Goal: Task Accomplishment & Management: Manage account settings

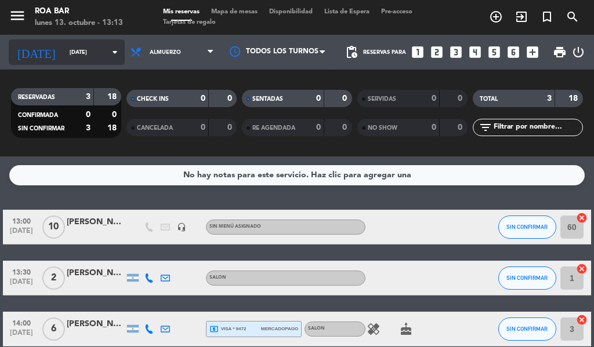
click at [83, 56] on input "[DATE]" at bounding box center [102, 52] width 76 height 18
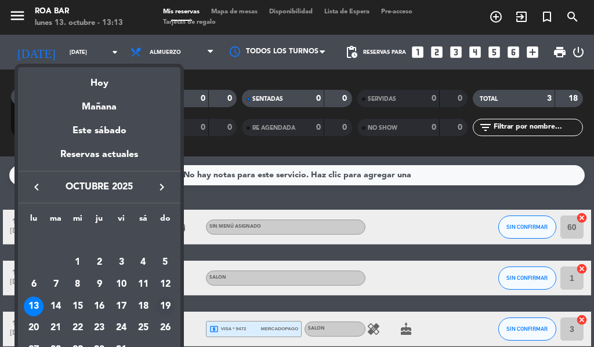
click at [168, 301] on div "19" at bounding box center [165, 307] width 20 height 20
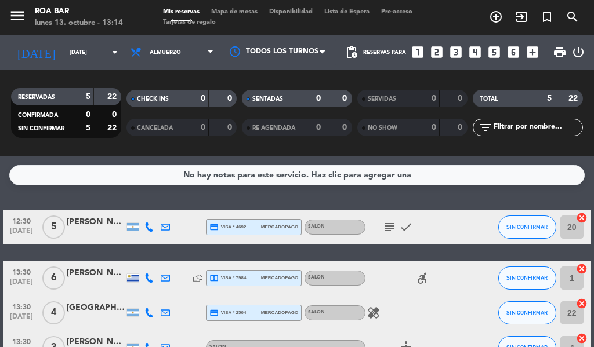
click at [383, 226] on icon "subject" at bounding box center [390, 227] width 14 height 14
click at [372, 311] on icon "healing" at bounding box center [373, 313] width 14 height 14
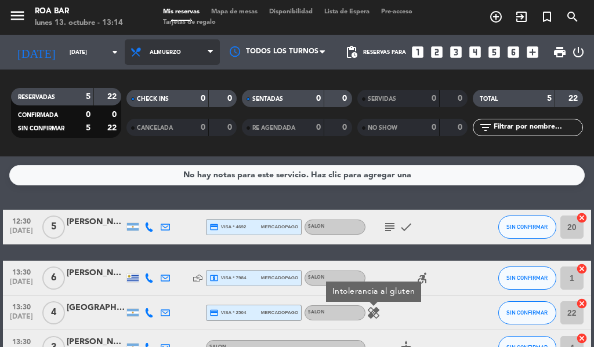
click at [161, 53] on span "Almuerzo" at bounding box center [165, 52] width 31 height 6
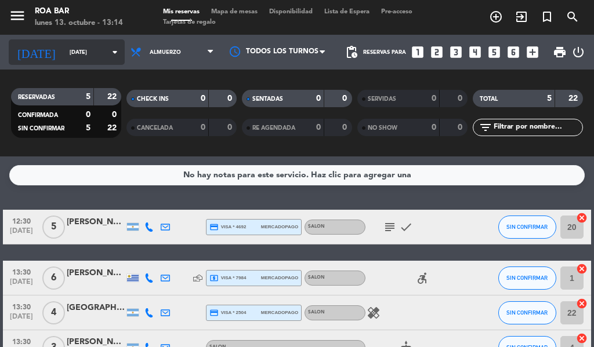
click at [64, 54] on input "[DATE]" at bounding box center [102, 52] width 76 height 18
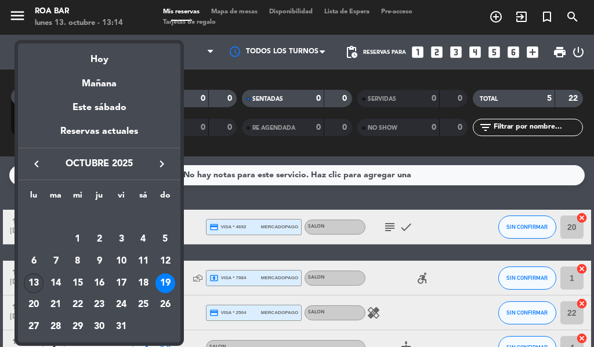
click at [35, 282] on div "13" at bounding box center [34, 284] width 20 height 20
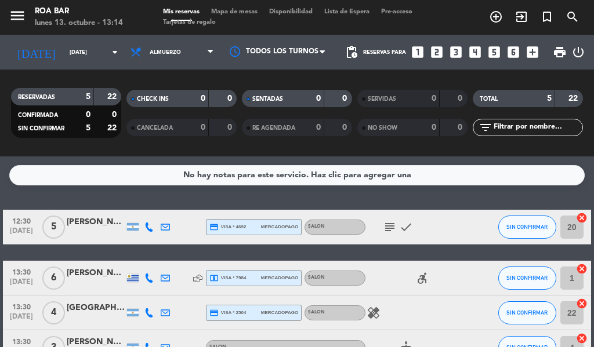
type input "[DATE]"
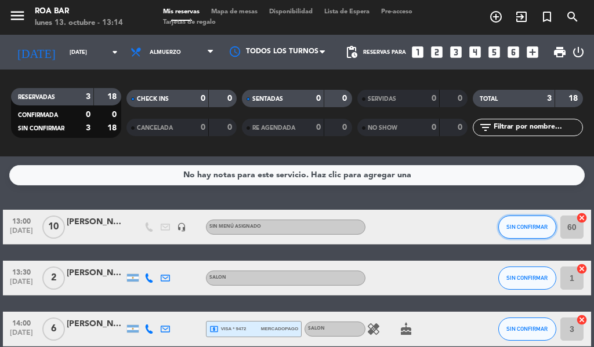
click at [527, 228] on span "SIN CONFIRMAR" at bounding box center [526, 227] width 41 height 6
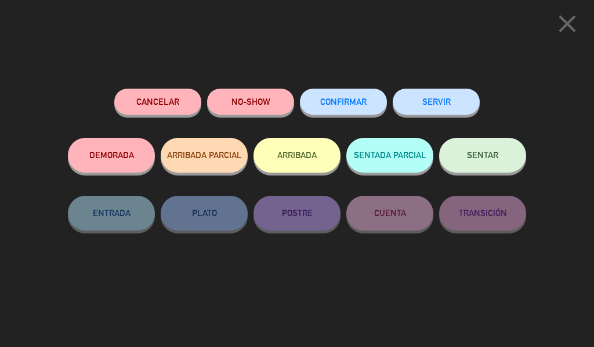
click at [476, 151] on button "SENTAR" at bounding box center [482, 155] width 87 height 35
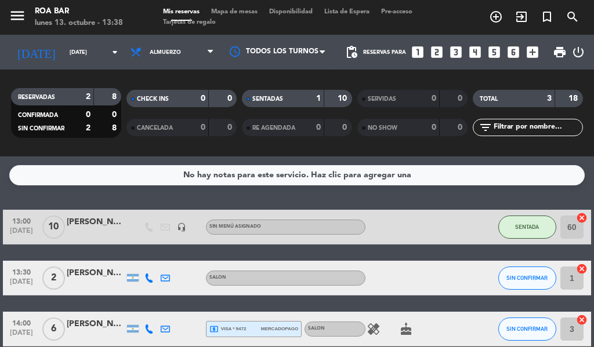
click at [83, 271] on div "[PERSON_NAME]" at bounding box center [96, 273] width 58 height 13
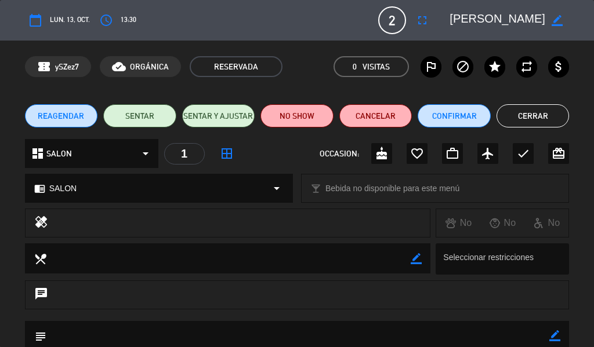
click at [540, 113] on button "Cerrar" at bounding box center [532, 115] width 73 height 23
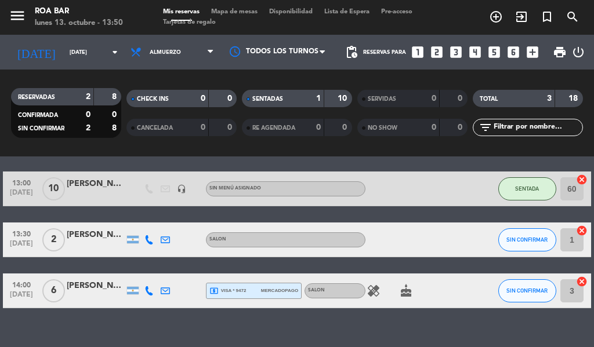
scroll to position [57, 0]
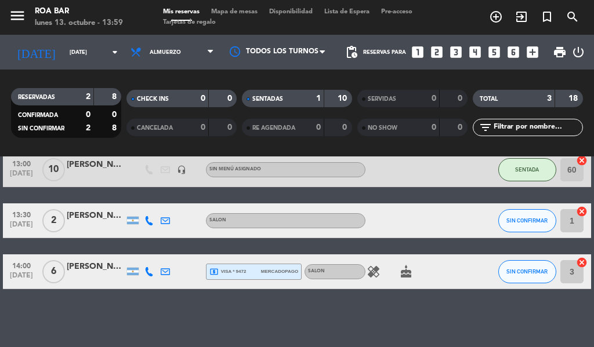
click at [217, 272] on icon "local_atm" at bounding box center [213, 271] width 9 height 9
click at [519, 273] on span "SIN CONFIRMAR" at bounding box center [526, 271] width 41 height 6
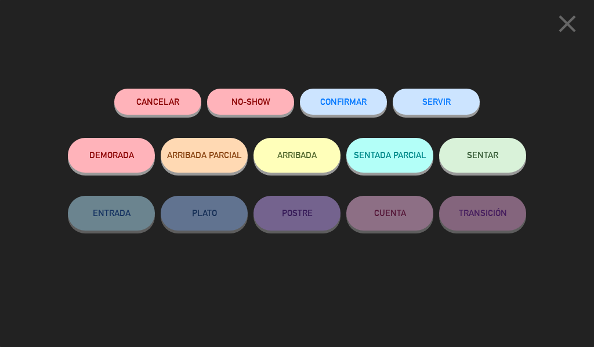
click at [478, 159] on span "SENTAR" at bounding box center [482, 155] width 31 height 10
